Goal: Task Accomplishment & Management: Use online tool/utility

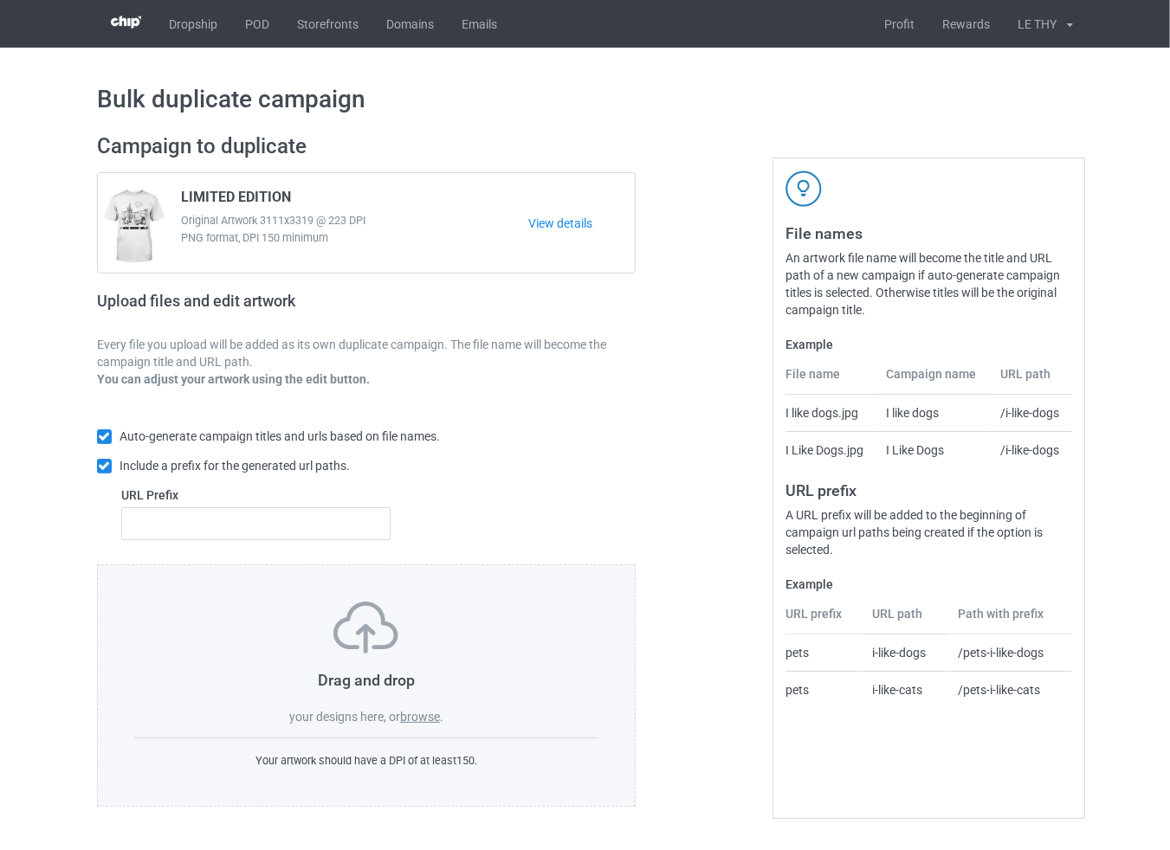
click at [427, 719] on label "browse" at bounding box center [420, 717] width 40 height 14
click at [0, 0] on input "browse" at bounding box center [0, 0] width 0 height 0
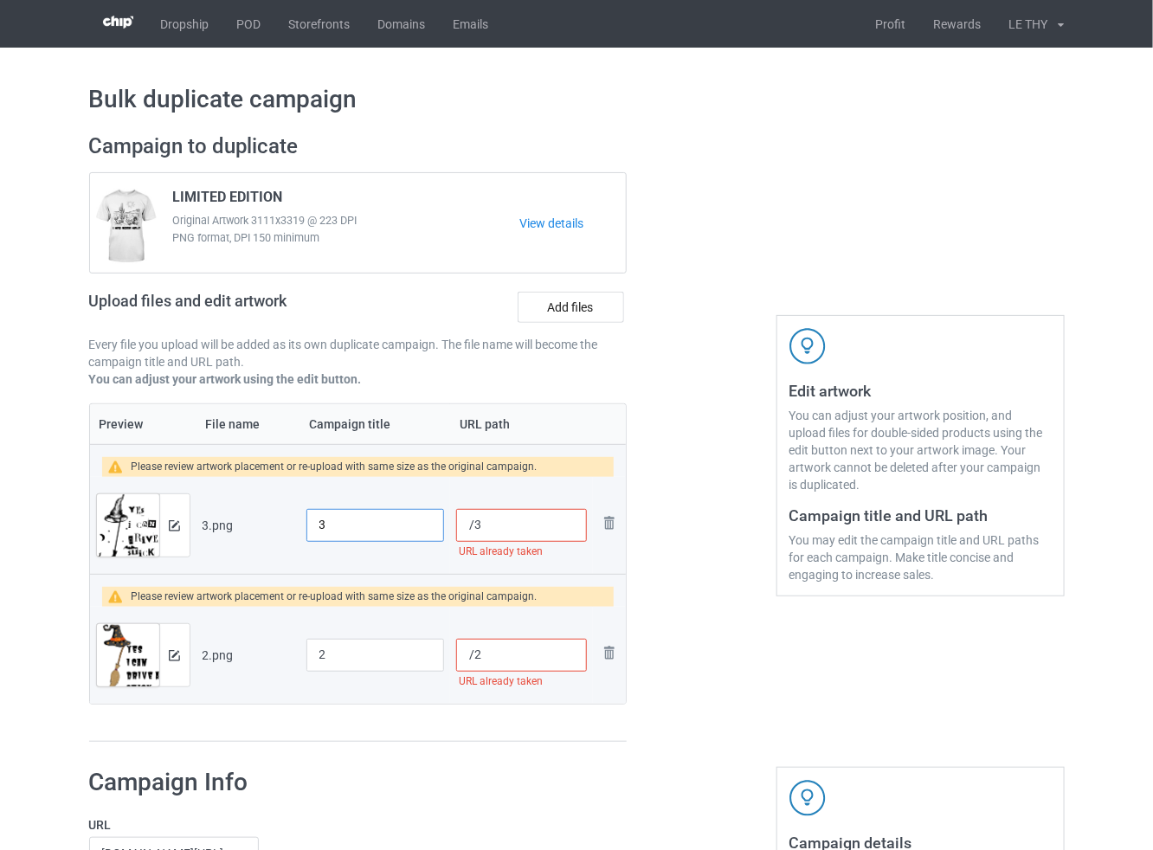
click at [378, 530] on input "3" at bounding box center [376, 525] width 139 height 33
paste input "LIMITED"
type input "LIMITED"
click at [347, 666] on input "2" at bounding box center [376, 655] width 139 height 33
paste input "LIMITED"
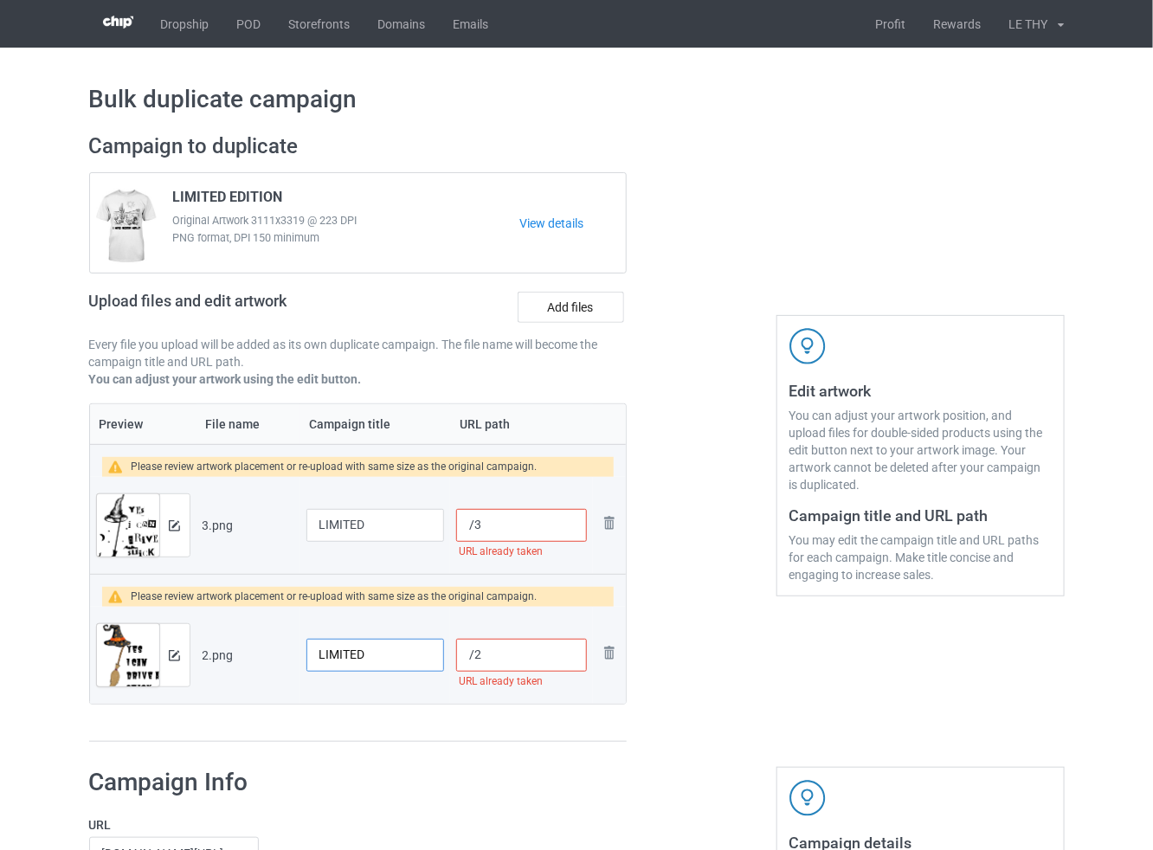
type input "LIMITED"
click at [549, 514] on input "/3" at bounding box center [521, 525] width 130 height 33
click at [527, 524] on input "//3b" at bounding box center [521, 525] width 130 height 33
click at [477, 524] on input "//3b" at bounding box center [521, 525] width 130 height 33
click at [535, 523] on input "/3b" at bounding box center [521, 525] width 130 height 33
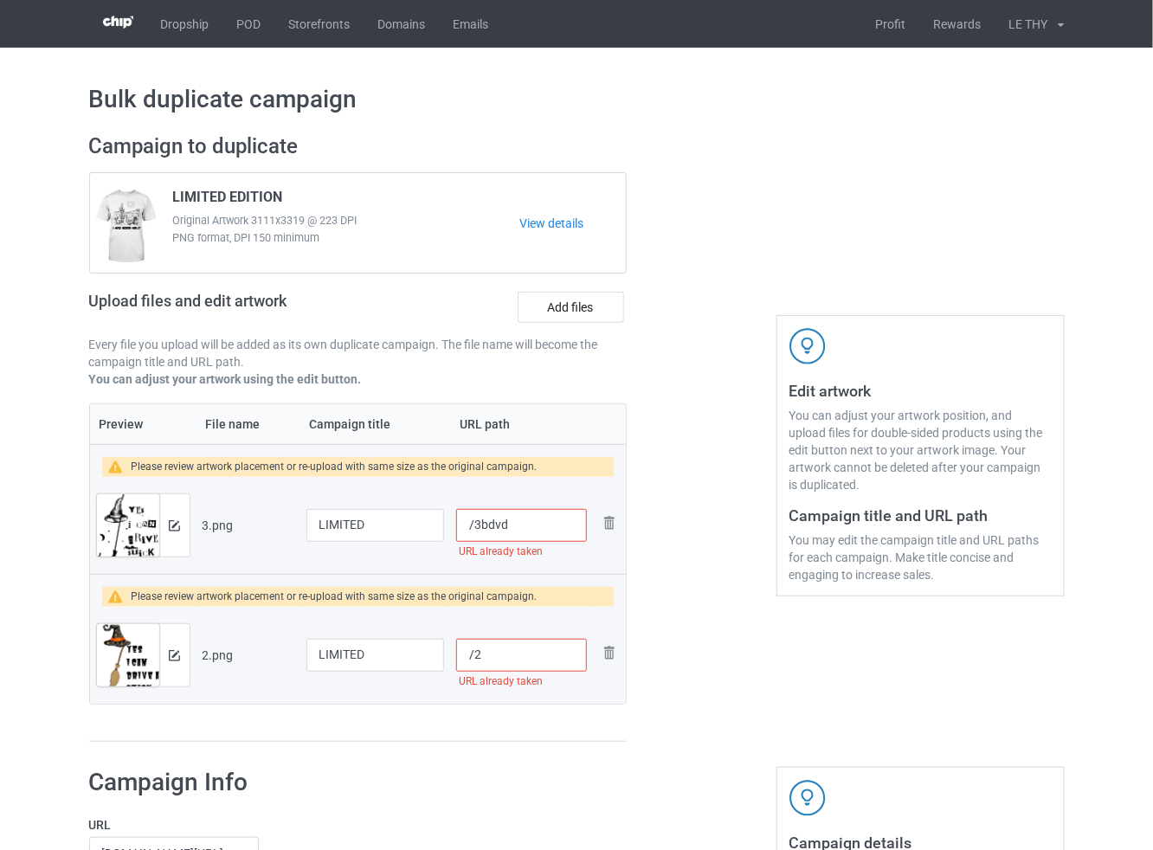
type input "/3bdvd"
click at [500, 655] on input "/2" at bounding box center [521, 655] width 130 height 33
click at [742, 719] on div at bounding box center [701, 438] width 125 height 634
click at [508, 659] on input "/2f" at bounding box center [521, 655] width 130 height 33
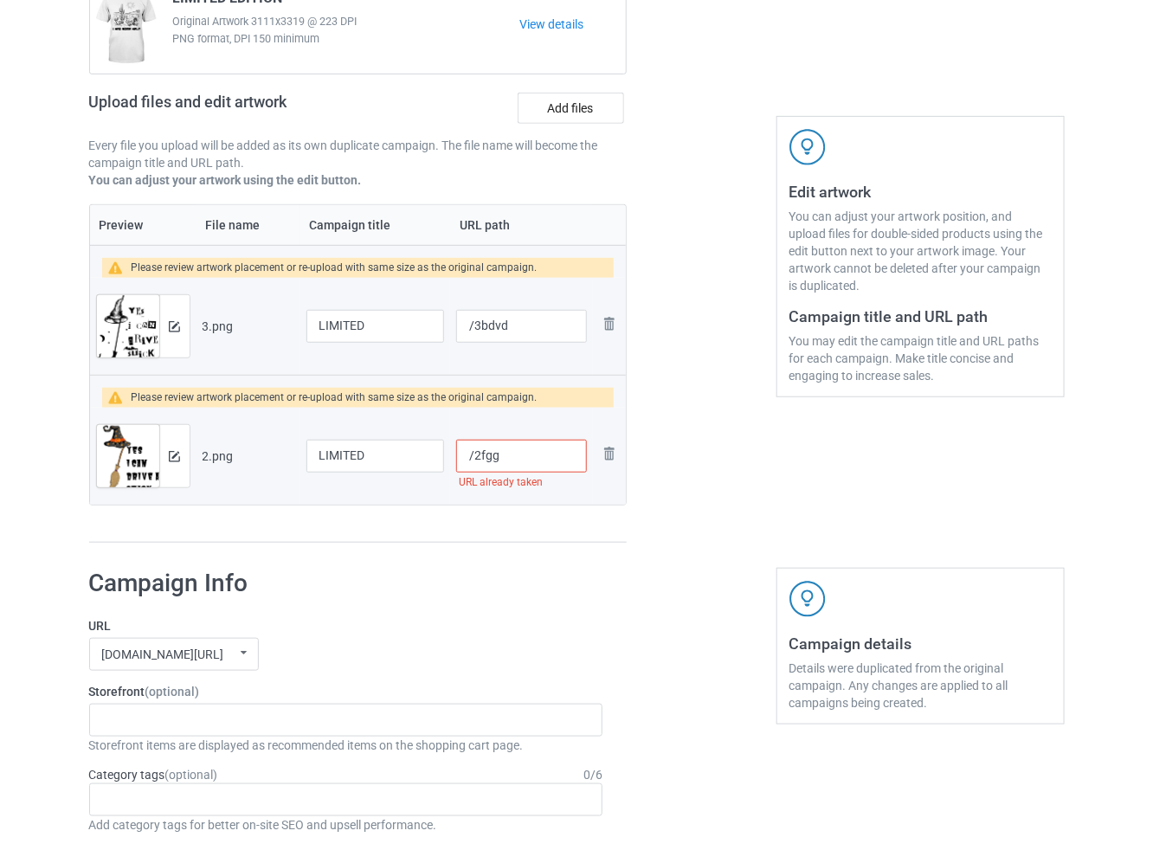
scroll to position [242, 0]
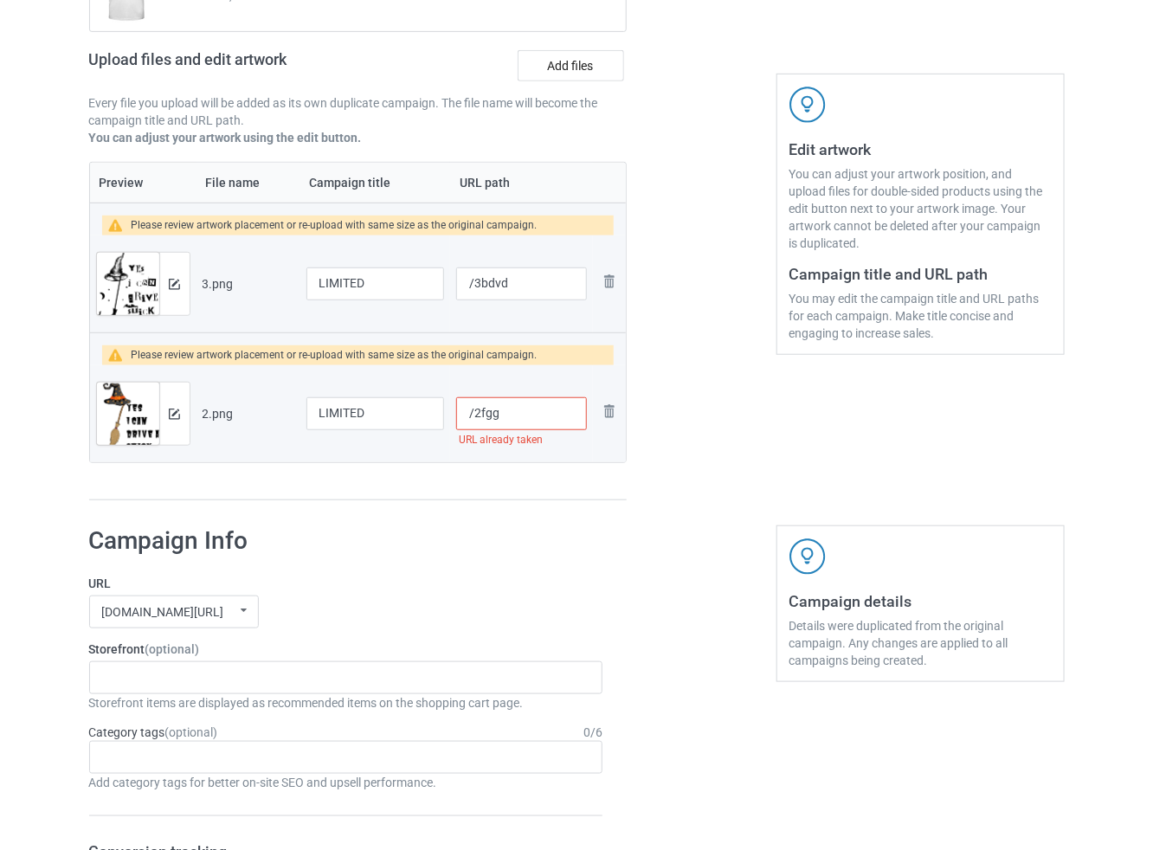
click at [518, 412] on input "/2fgg" at bounding box center [521, 413] width 130 height 33
type input "/2fggbnhy"
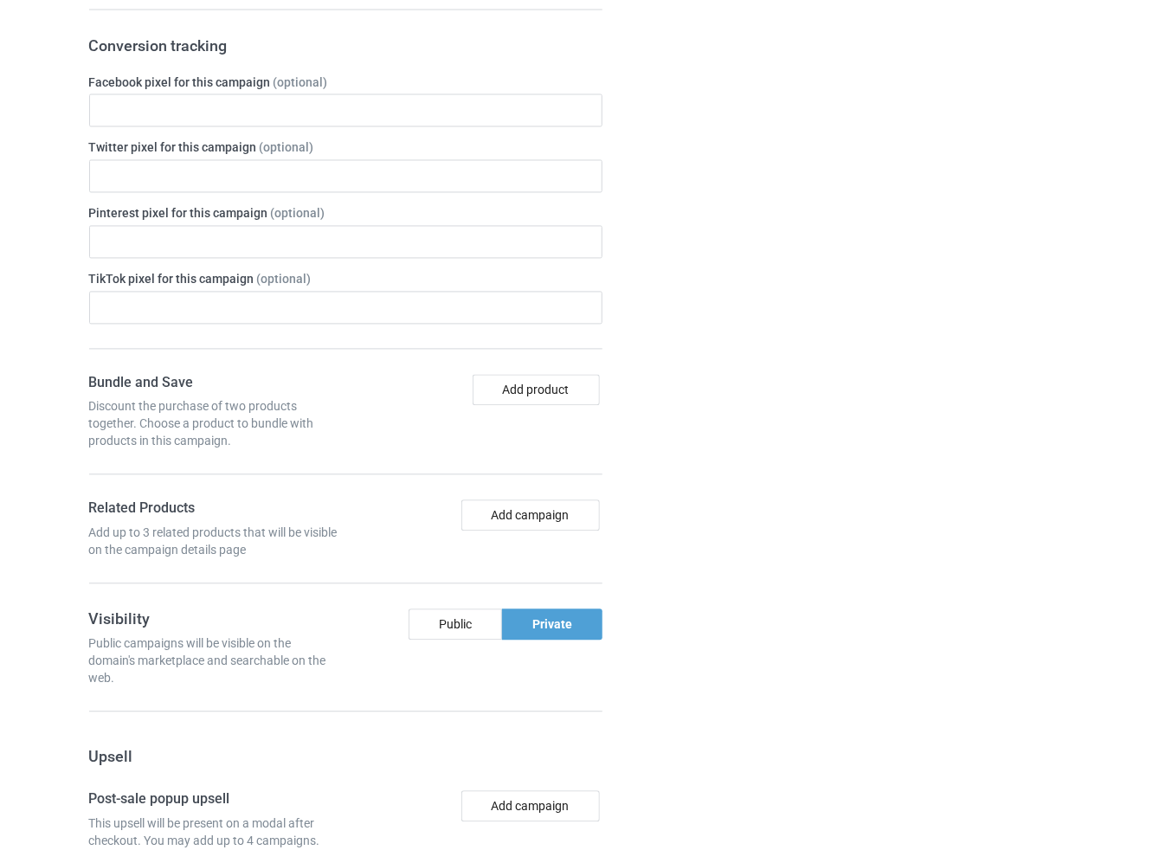
scroll to position [1508, 0]
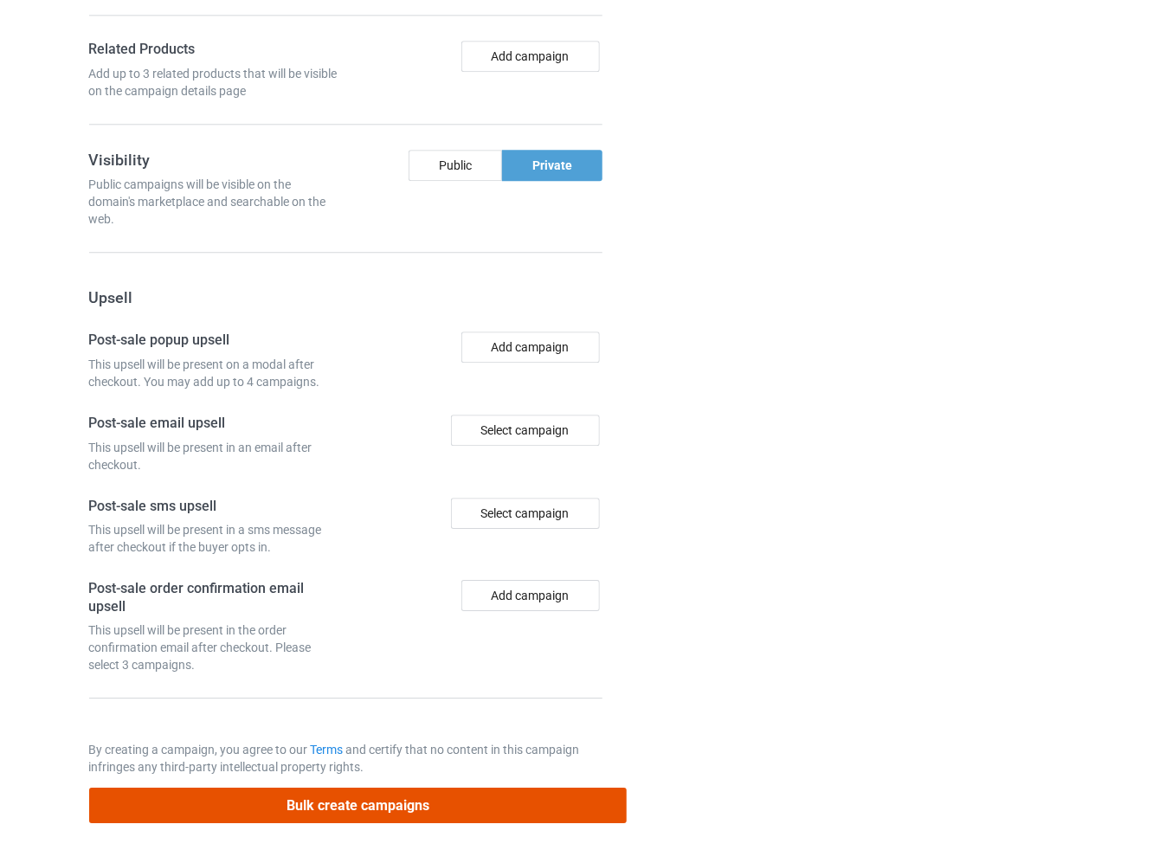
click at [294, 796] on button "Bulk create campaigns" at bounding box center [358, 806] width 539 height 36
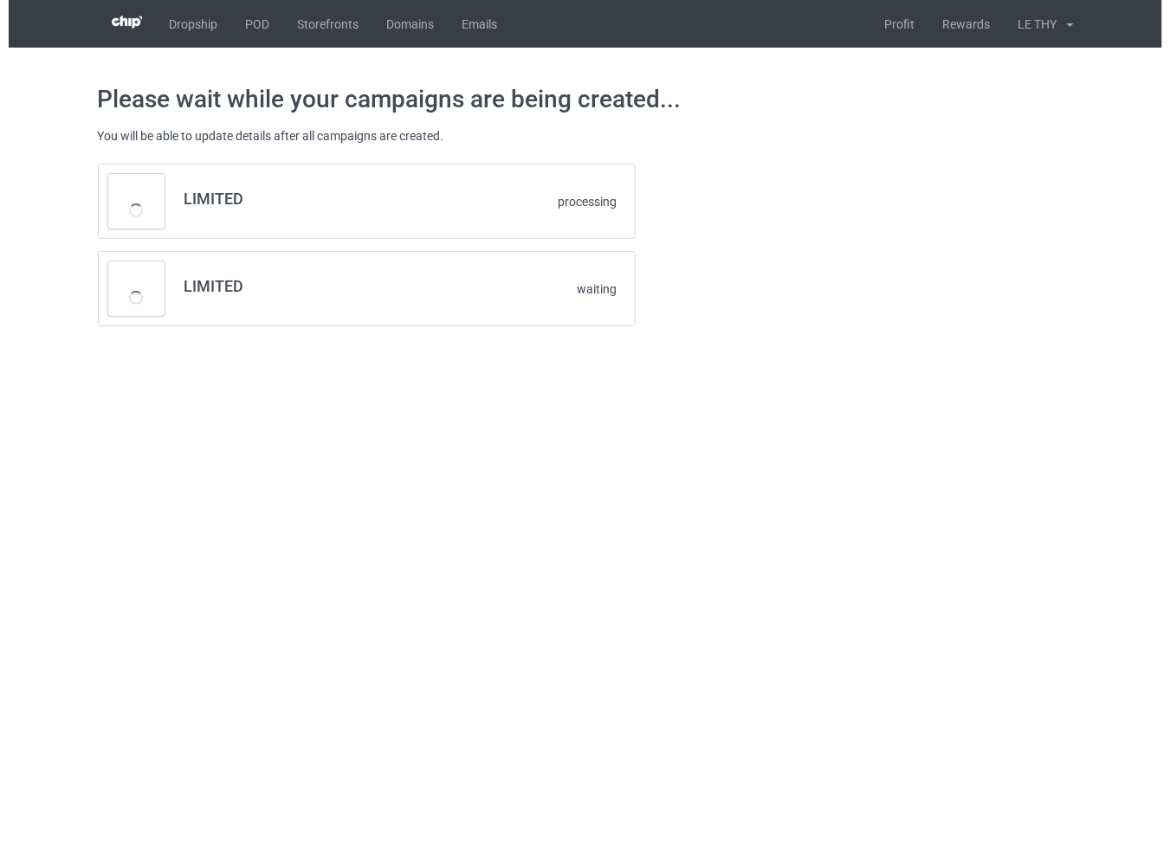
scroll to position [0, 0]
